Goal: Find specific page/section: Find specific page/section

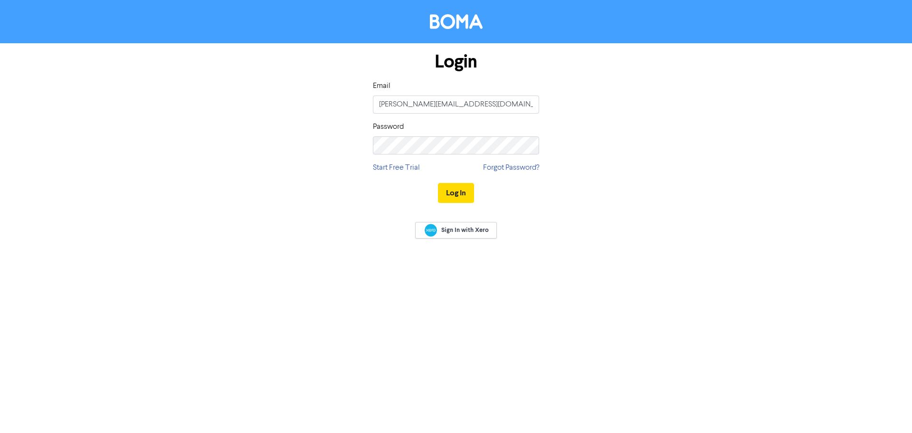
type input "[PERSON_NAME][EMAIL_ADDRESS][DOMAIN_NAME]"
click at [438, 183] on button "Log In" at bounding box center [456, 193] width 36 height 20
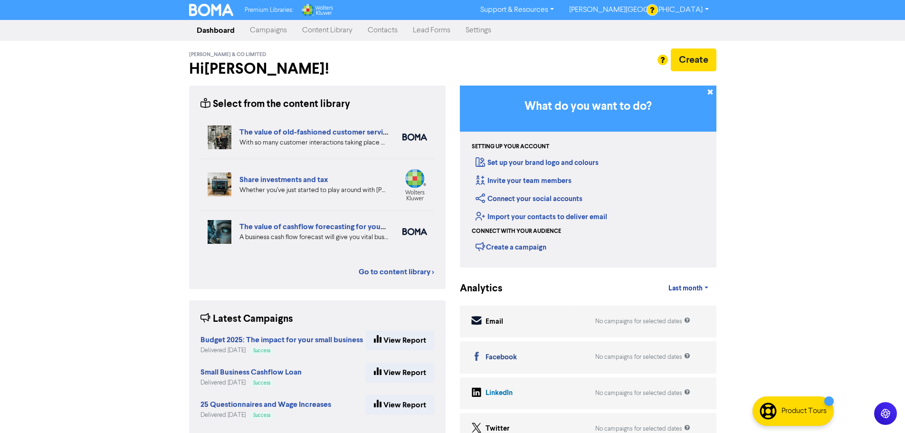
click at [392, 33] on link "Contacts" at bounding box center [382, 30] width 45 height 19
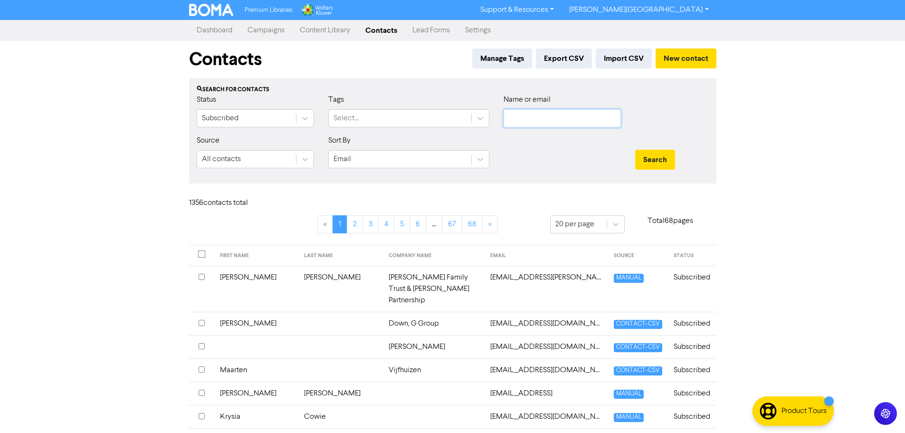
click at [534, 117] on input "text" at bounding box center [561, 118] width 117 height 18
paste input "[EMAIL_ADDRESS][PERSON_NAME][DOMAIN_NAME]"
type input "[EMAIL_ADDRESS][PERSON_NAME][DOMAIN_NAME]"
click at [655, 163] on button "Search" at bounding box center [655, 160] width 40 height 20
